Goal: Complete application form

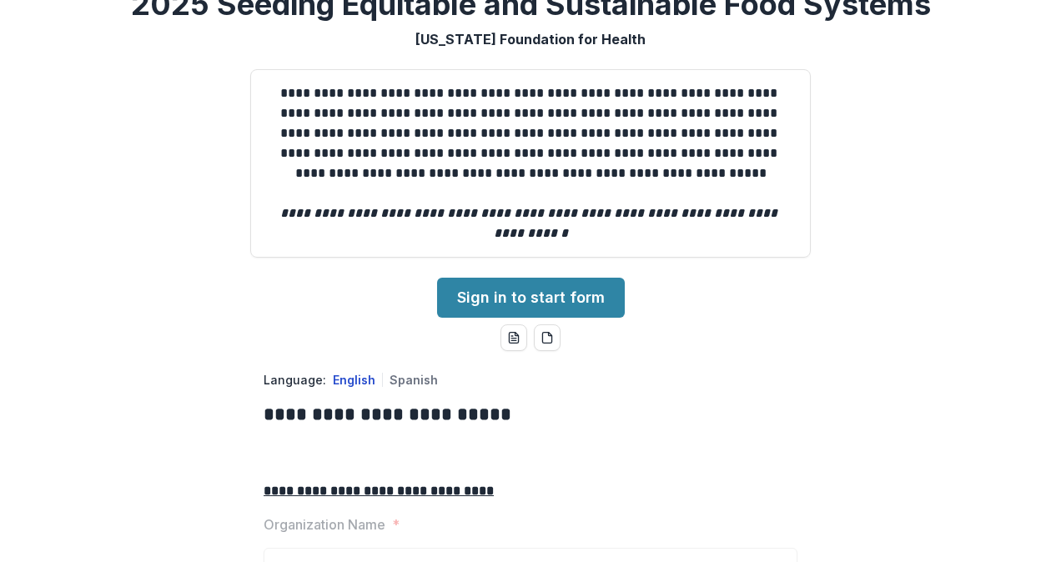
scroll to position [83, 0]
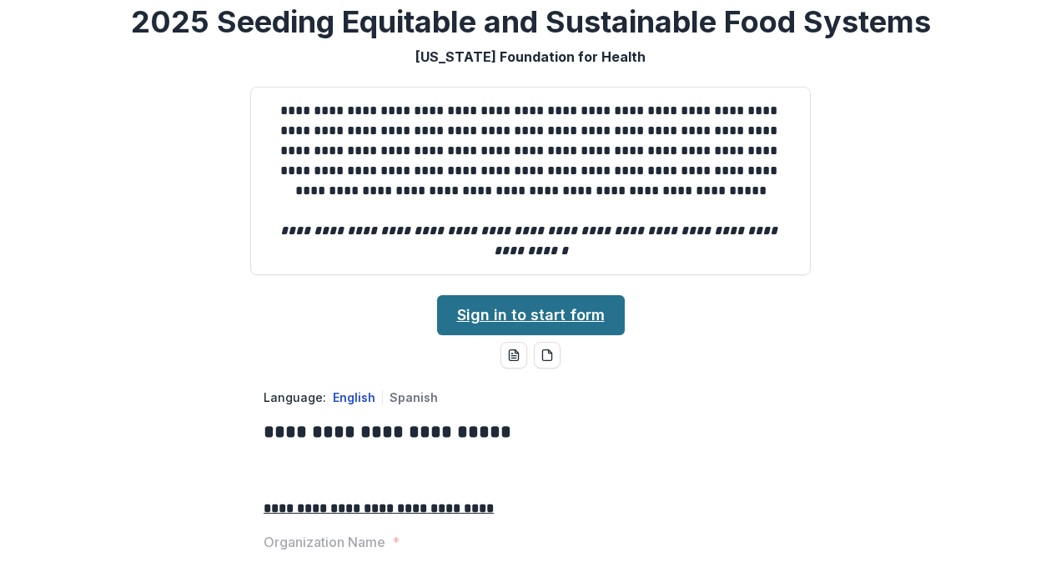
click at [565, 335] on link "Sign in to start form" at bounding box center [531, 315] width 188 height 40
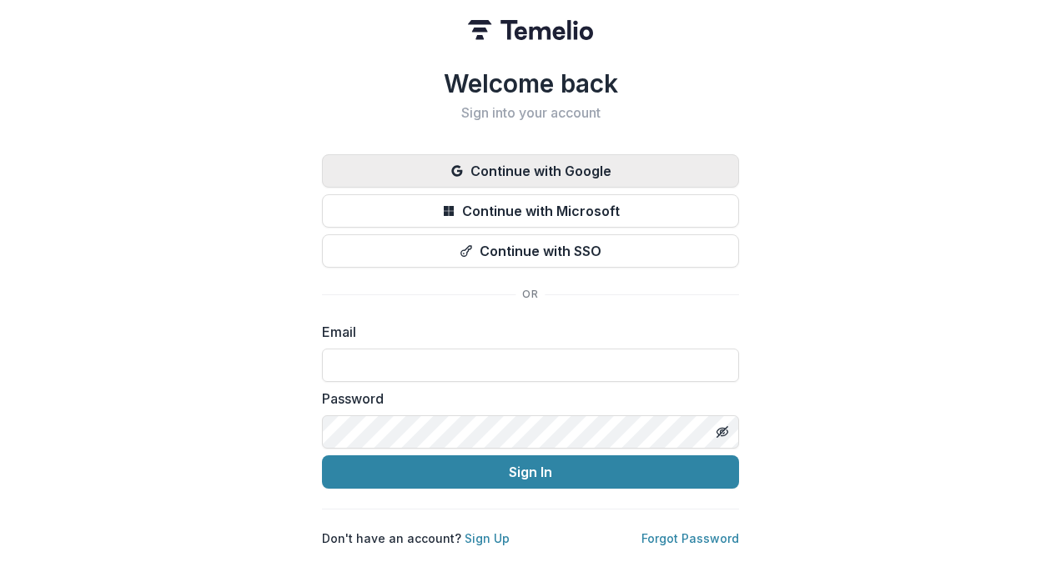
click at [557, 168] on button "Continue with Google" at bounding box center [530, 170] width 417 height 33
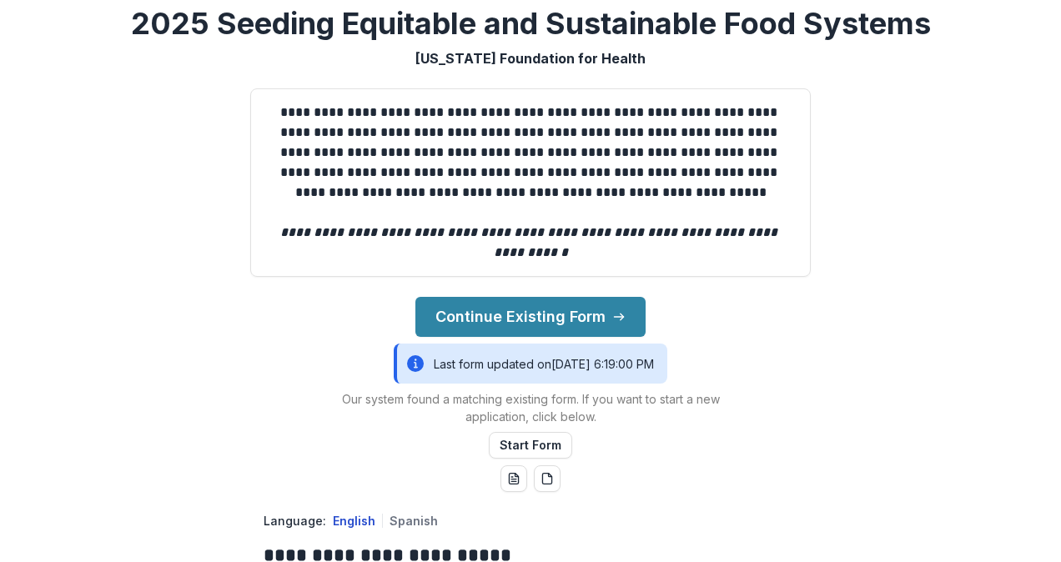
scroll to position [334, 0]
